Goal: Navigation & Orientation: Find specific page/section

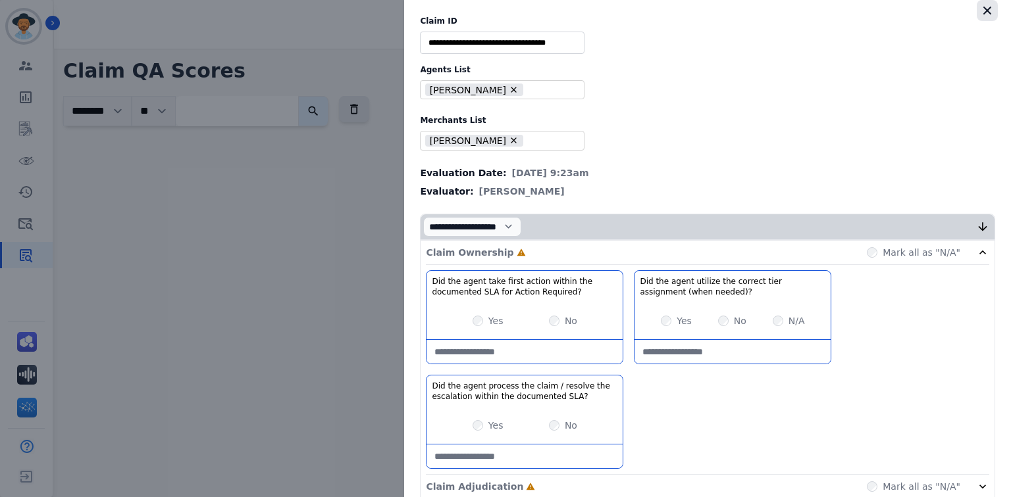
click at [984, 11] on icon "button" at bounding box center [986, 10] width 13 height 13
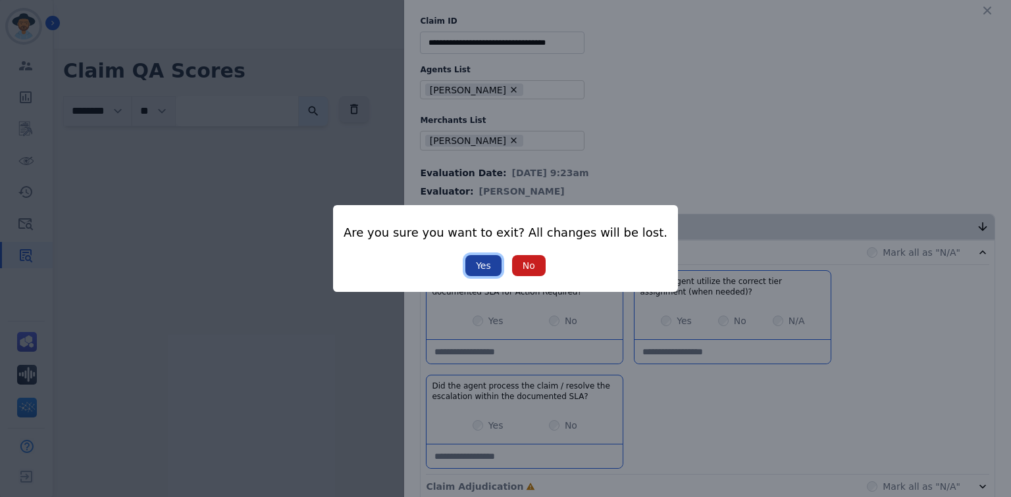
click at [479, 267] on button "Yes" at bounding box center [483, 265] width 36 height 21
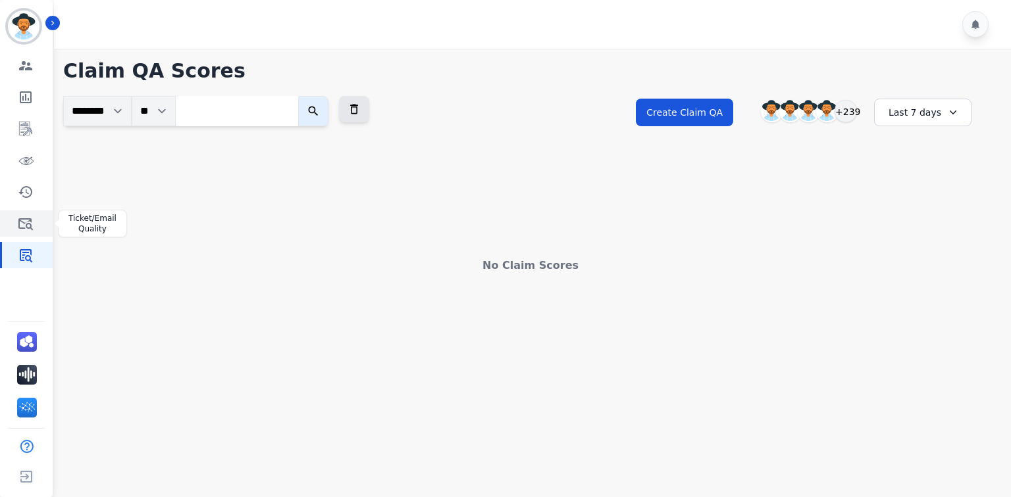
click at [29, 224] on icon "Sidebar" at bounding box center [25, 224] width 14 height 12
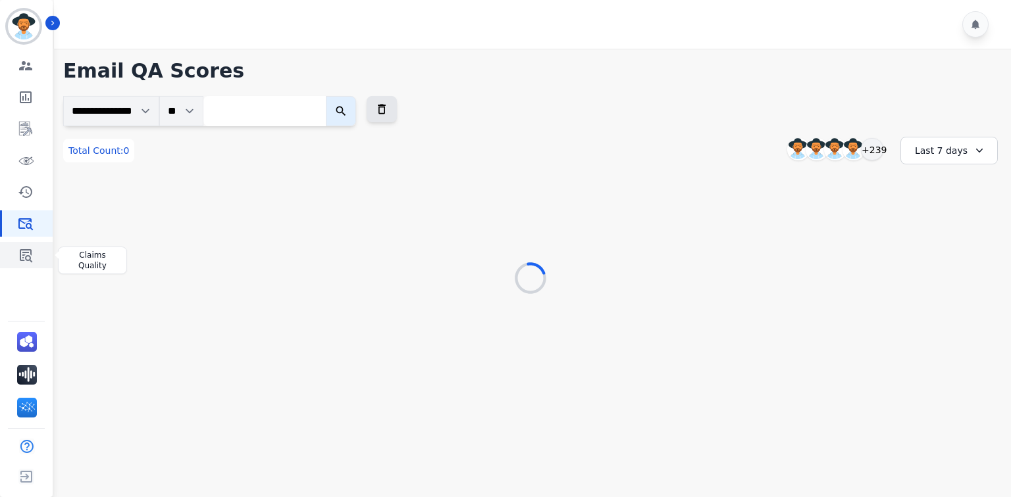
click at [26, 260] on icon "Sidebar" at bounding box center [26, 255] width 13 height 13
